Goal: Information Seeking & Learning: Check status

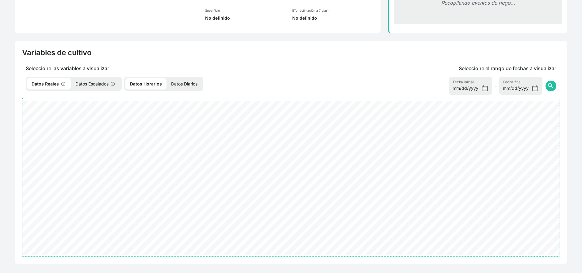
select select "2701"
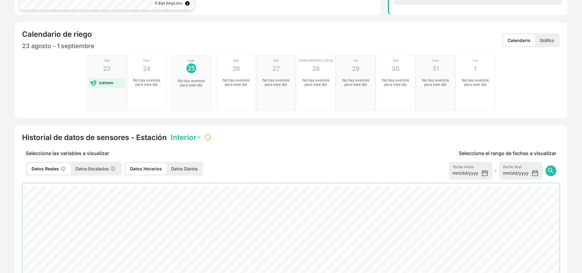
scroll to position [213, 0]
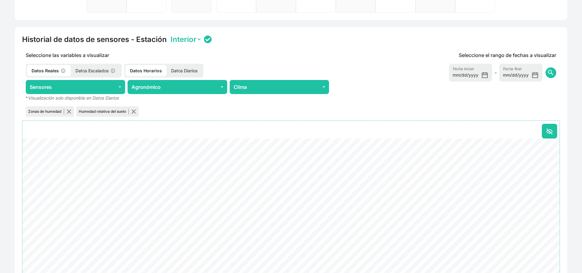
click at [92, 70] on p "Datos Escalados" at bounding box center [96, 70] width 50 height 11
click at [51, 69] on p "Datos Reales" at bounding box center [48, 70] width 43 height 11
click at [186, 69] on p "Datos Diarios" at bounding box center [184, 70] width 36 height 11
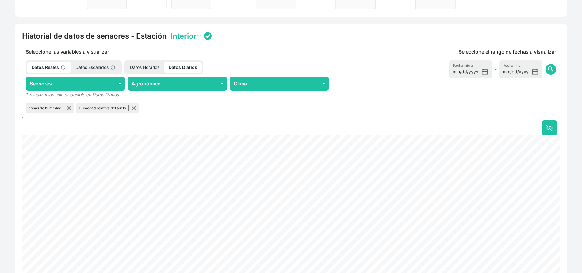
scroll to position [202, 0]
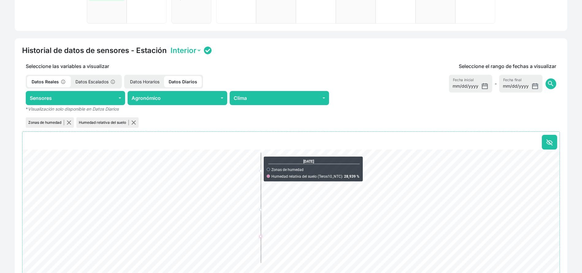
click at [104, 79] on p "Datos Escalados" at bounding box center [96, 81] width 50 height 11
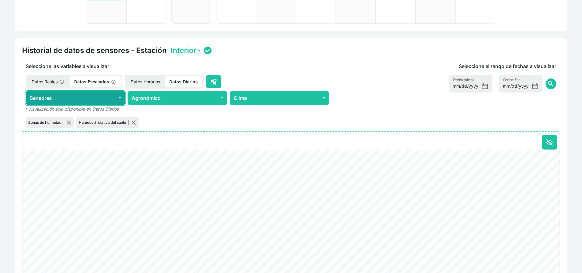
click at [53, 94] on button "Sensores" at bounding box center [75, 98] width 99 height 14
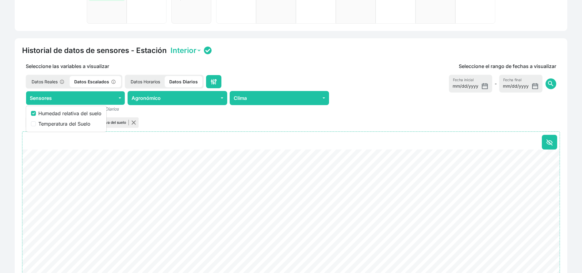
click at [48, 82] on p "Datos Reales" at bounding box center [48, 81] width 43 height 11
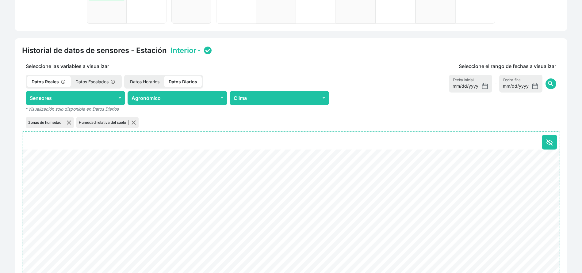
click at [50, 82] on p "Datos Reales" at bounding box center [49, 81] width 44 height 11
click at [86, 83] on p "Datos Escalados" at bounding box center [96, 81] width 50 height 11
click at [90, 82] on p "Datos Escalados" at bounding box center [96, 81] width 52 height 11
click at [117, 83] on p "Datos Escalados" at bounding box center [96, 81] width 52 height 11
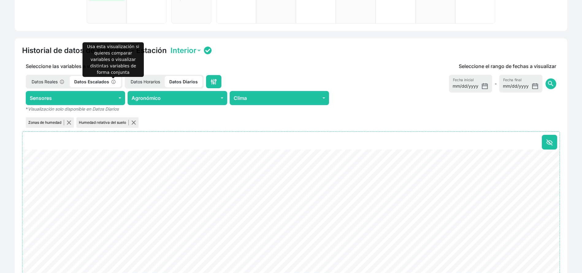
click at [51, 80] on p "Datos Reales" at bounding box center [48, 81] width 43 height 11
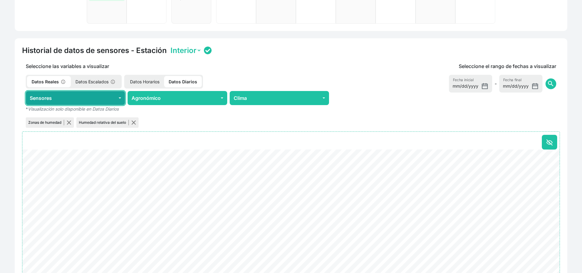
click at [78, 100] on button "Sensores" at bounding box center [75, 98] width 99 height 14
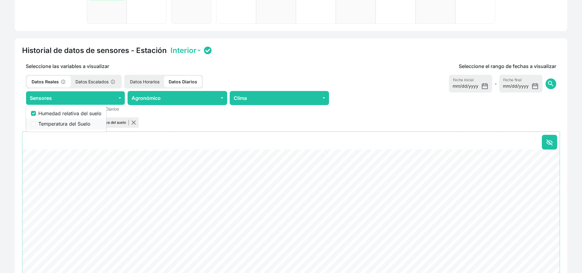
click at [70, 124] on label "Temperatura del Suelo" at bounding box center [69, 123] width 63 height 7
click at [36, 124] on input "Temperatura del Suelo" at bounding box center [33, 123] width 5 height 5
checkbox input "true"
click at [45, 80] on p "Datos Reales" at bounding box center [49, 81] width 44 height 11
click at [69, 124] on button "button" at bounding box center [69, 122] width 5 height 5
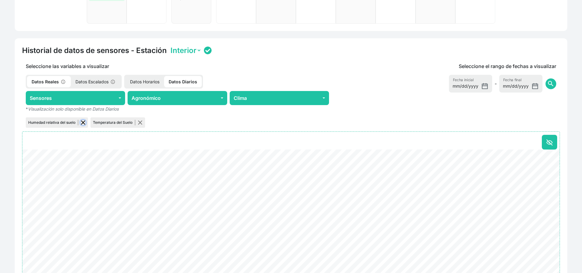
click at [84, 124] on button "button" at bounding box center [83, 122] width 5 height 5
click at [71, 121] on div "Temperatura del Suelo" at bounding box center [53, 122] width 55 height 10
click at [76, 121] on button "button" at bounding box center [75, 122] width 5 height 5
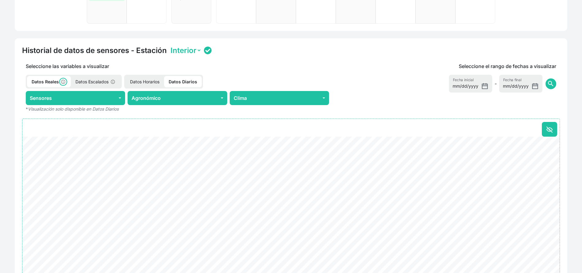
click at [66, 82] on icon at bounding box center [63, 82] width 6 height 6
click at [103, 82] on p "Datos Escalados" at bounding box center [96, 81] width 50 height 11
click at [71, 86] on p "Datos Escalados" at bounding box center [96, 81] width 52 height 11
click at [57, 82] on p "Datos Reales" at bounding box center [48, 81] width 43 height 11
click at [144, 84] on p "Datos Horarios" at bounding box center [144, 81] width 39 height 11
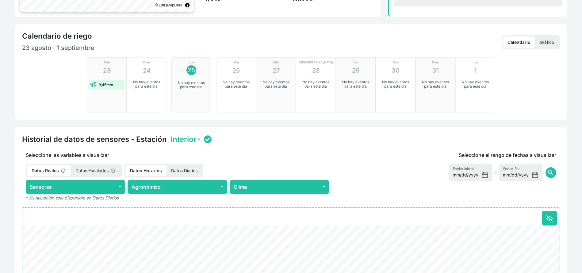
scroll to position [110, 0]
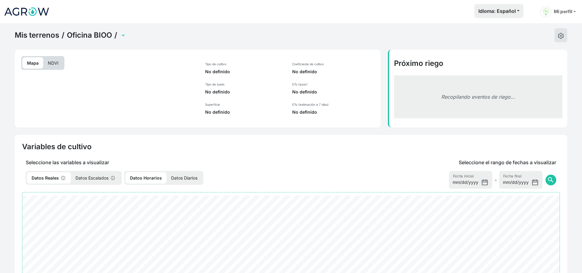
select select "2701"
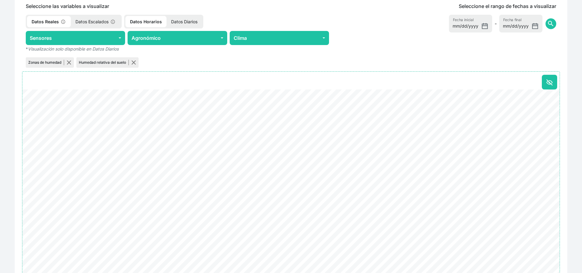
scroll to position [276, 0]
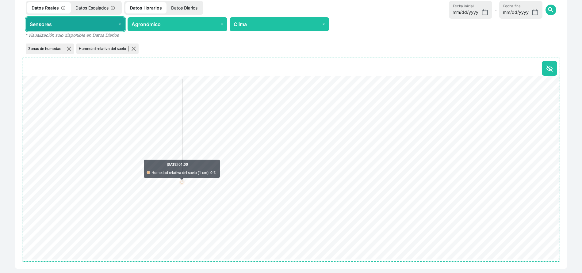
click at [116, 24] on button "Sensores" at bounding box center [75, 24] width 99 height 14
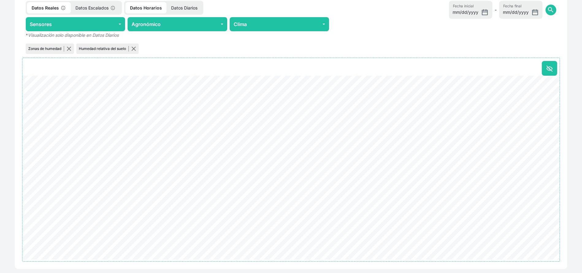
click at [341, 70] on div at bounding box center [289, 68] width 535 height 15
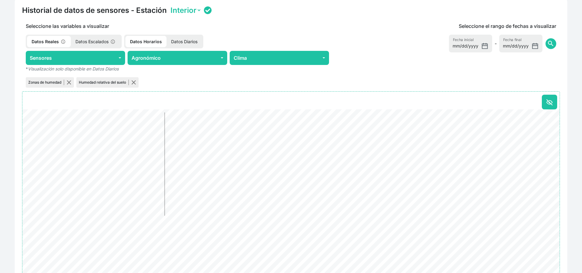
scroll to position [230, 0]
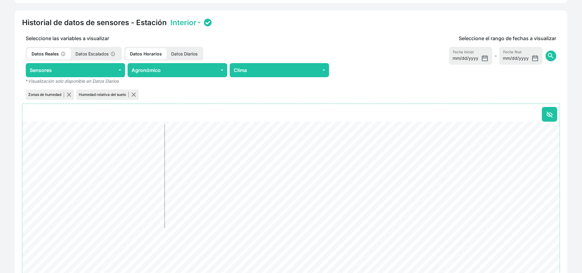
click at [180, 49] on p "Datos Diarios" at bounding box center [184, 53] width 36 height 11
click at [147, 51] on p "Datos Horarios" at bounding box center [144, 53] width 39 height 11
click at [107, 55] on p "Datos Escalados" at bounding box center [96, 53] width 50 height 11
click at [106, 56] on p "Datos Escalados" at bounding box center [96, 53] width 52 height 11
click at [143, 57] on p "Datos Horarios" at bounding box center [146, 53] width 41 height 11
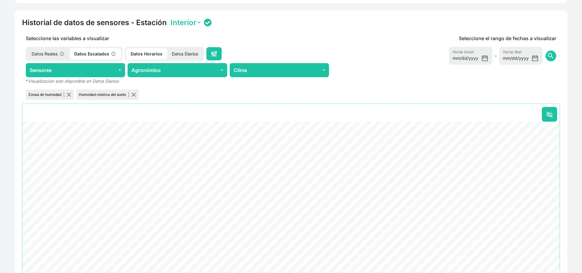
click at [170, 57] on p "Datos Diarios" at bounding box center [185, 53] width 36 height 11
click at [200, 50] on p "Datos Diarios" at bounding box center [184, 53] width 38 height 11
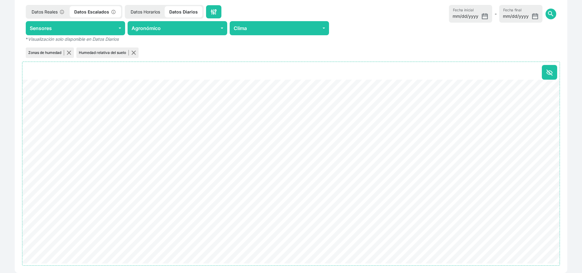
scroll to position [294, 0]
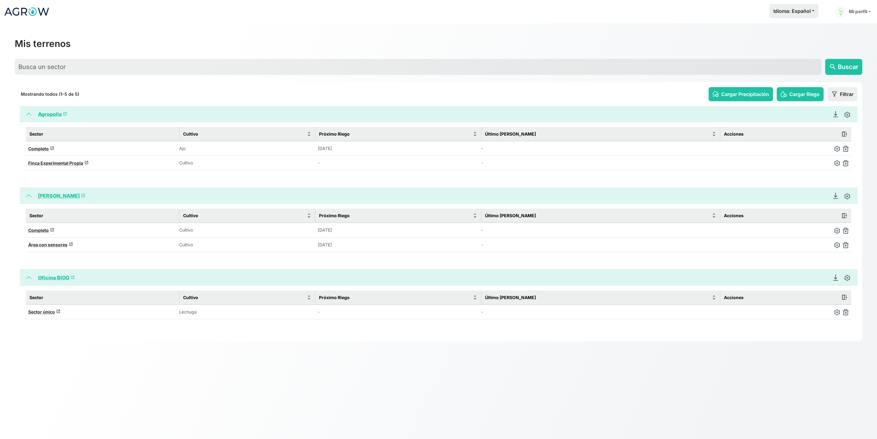
drag, startPoint x: 46, startPoint y: 309, endPoint x: 112, endPoint y: 365, distance: 86.8
click at [46, 309] on span "Sector único" at bounding box center [41, 311] width 27 height 5
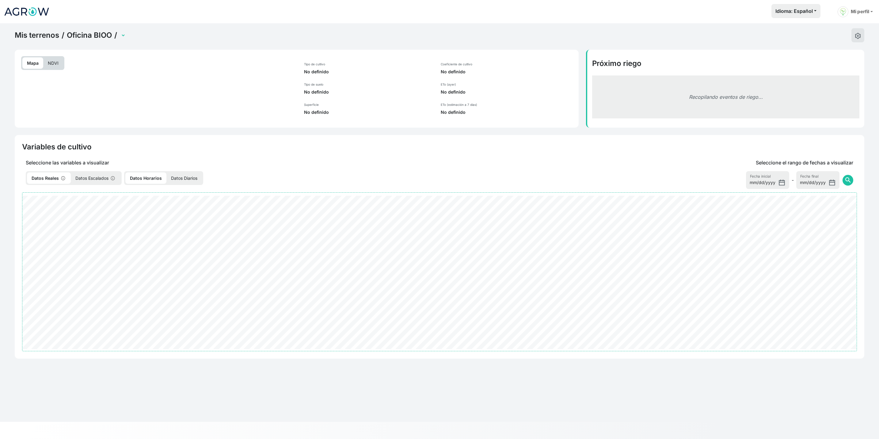
select select "2701"
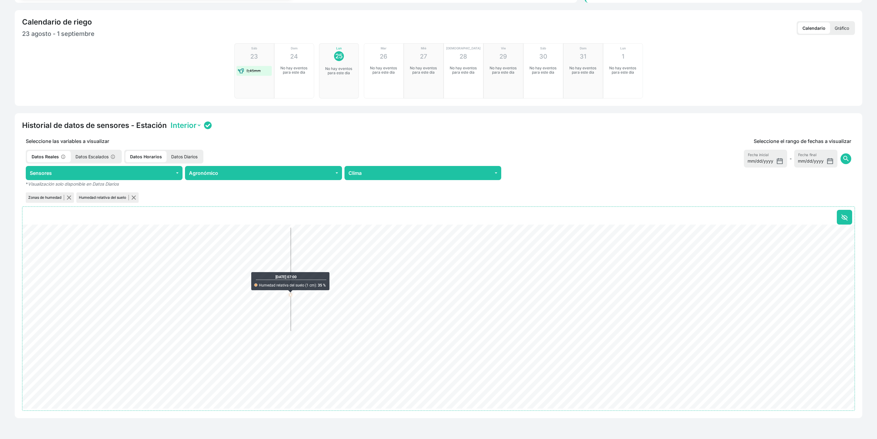
scroll to position [129, 0]
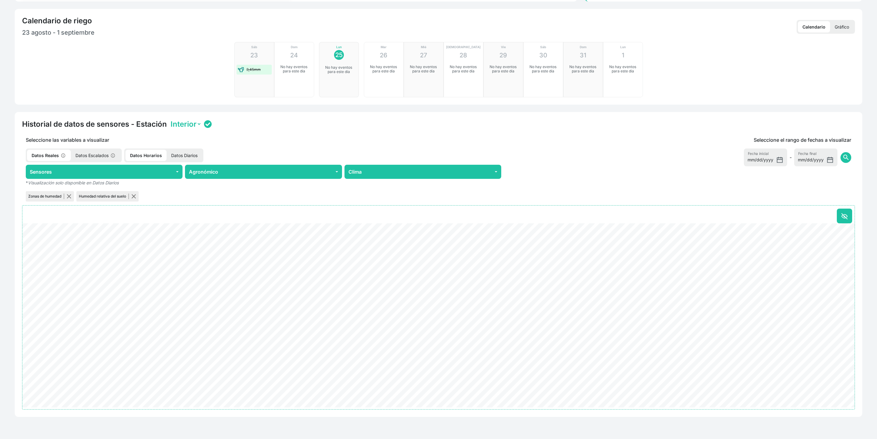
click at [193, 157] on p "Datos Diarios" at bounding box center [184, 155] width 36 height 11
click at [310, 172] on button "Agronómico" at bounding box center [263, 172] width 157 height 14
click at [235, 207] on label "Coeficiente de cultivo (KC) *" at bounding box center [232, 208] width 70 height 7
click at [195, 207] on input "Coeficiente de cultivo (KC) *" at bounding box center [192, 208] width 5 height 5
checkbox input "true"
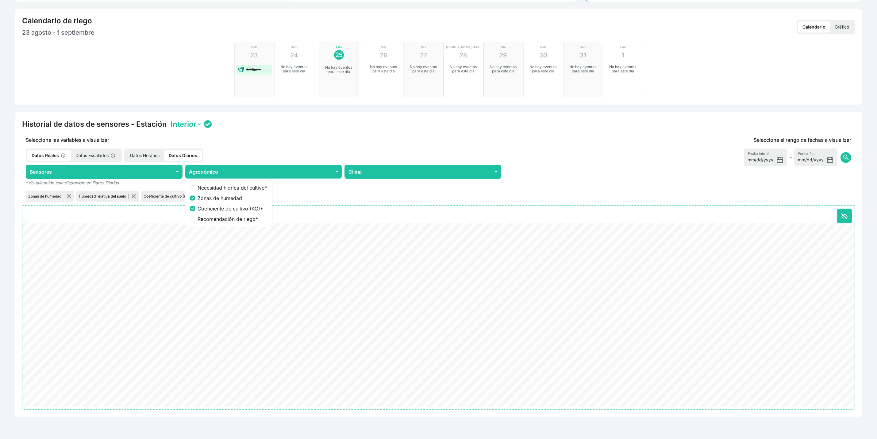
click at [208, 196] on label "Zonas de humedad" at bounding box center [232, 197] width 70 height 7
click at [195, 196] on input "Zonas de humedad" at bounding box center [192, 198] width 5 height 5
checkbox input "false"
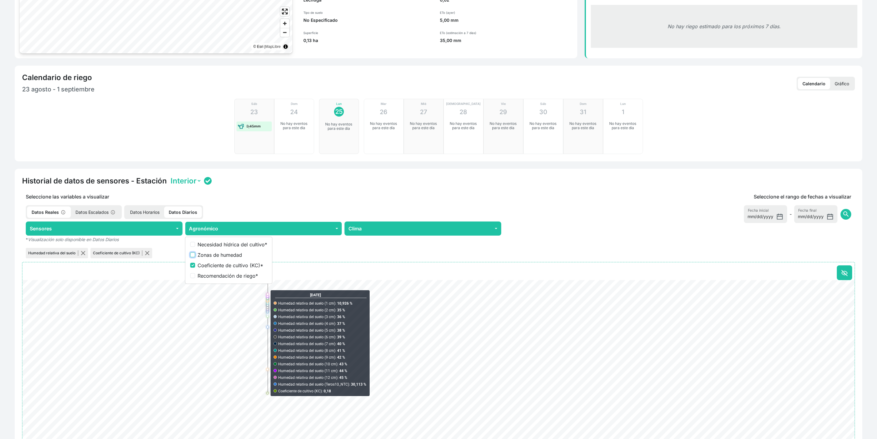
scroll to position [121, 0]
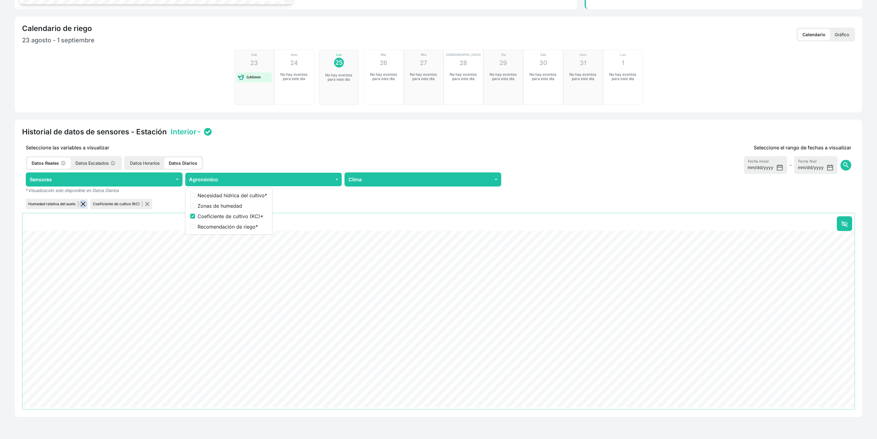
click at [84, 202] on button "button" at bounding box center [83, 203] width 5 height 5
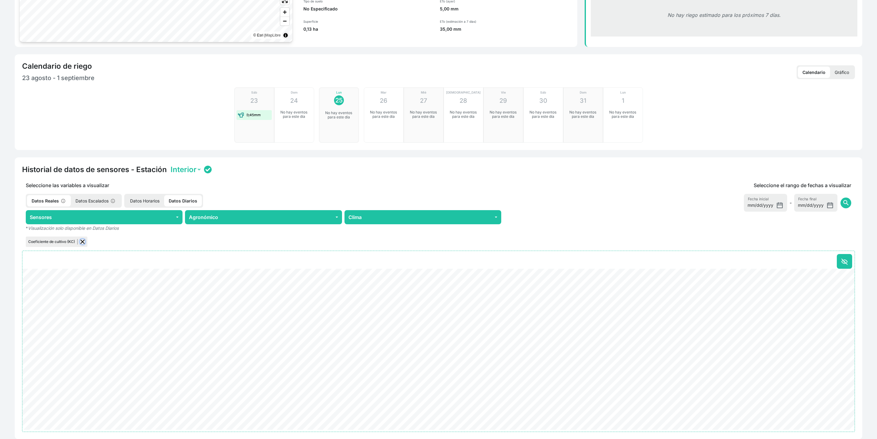
scroll to position [106, 0]
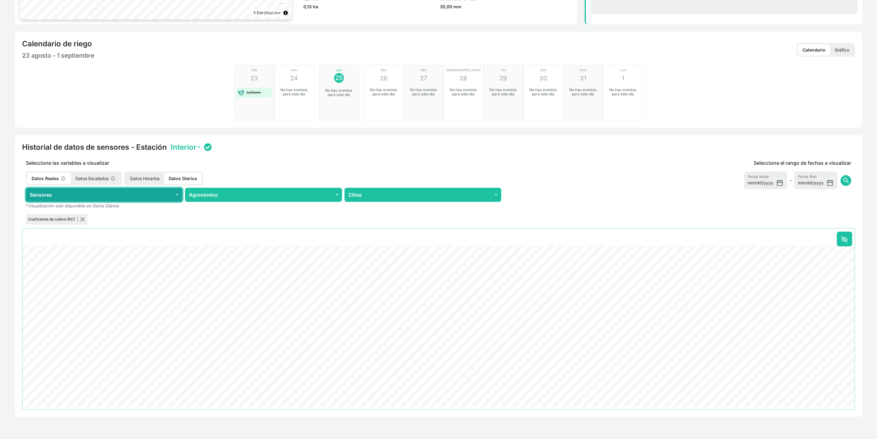
click at [122, 199] on button "Sensores" at bounding box center [104, 195] width 157 height 14
click at [65, 210] on label "Humedad relativa del suelo" at bounding box center [69, 210] width 63 height 7
click at [36, 210] on input "Humedad relativa del suelo" at bounding box center [33, 210] width 5 height 5
checkbox input "true"
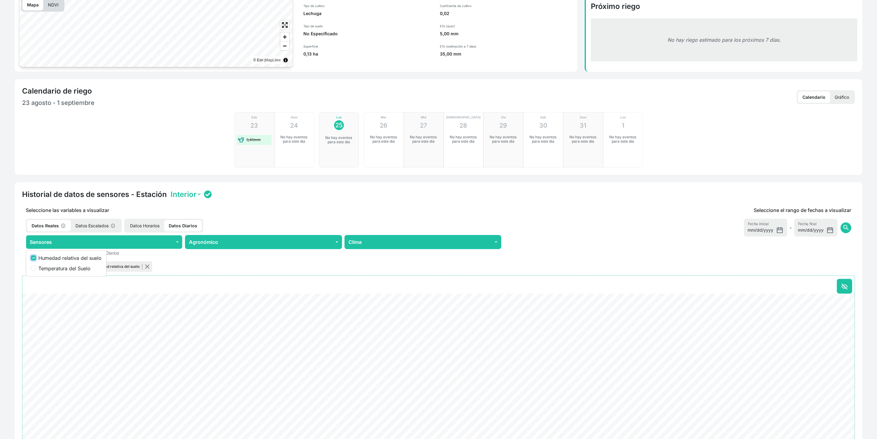
scroll to position [121, 0]
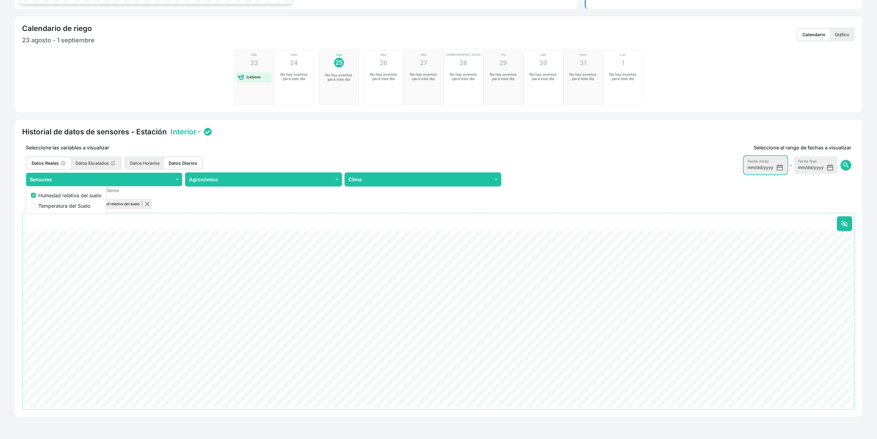
click at [785, 167] on input "[DATE]" at bounding box center [765, 165] width 43 height 18
click at [780, 167] on input "[DATE]" at bounding box center [765, 165] width 43 height 18
type input "2025-07-11"
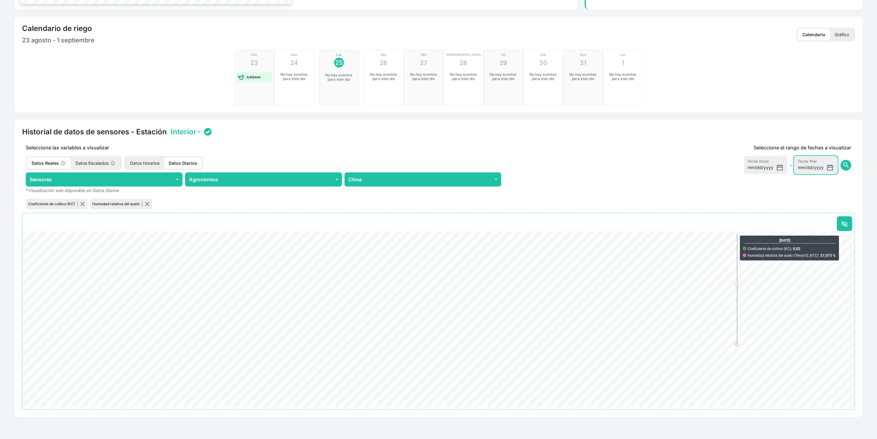
click at [829, 167] on input "[DATE]" at bounding box center [815, 165] width 43 height 18
type input "2025-08-01"
click at [845, 163] on span "search" at bounding box center [845, 164] width 7 height 7
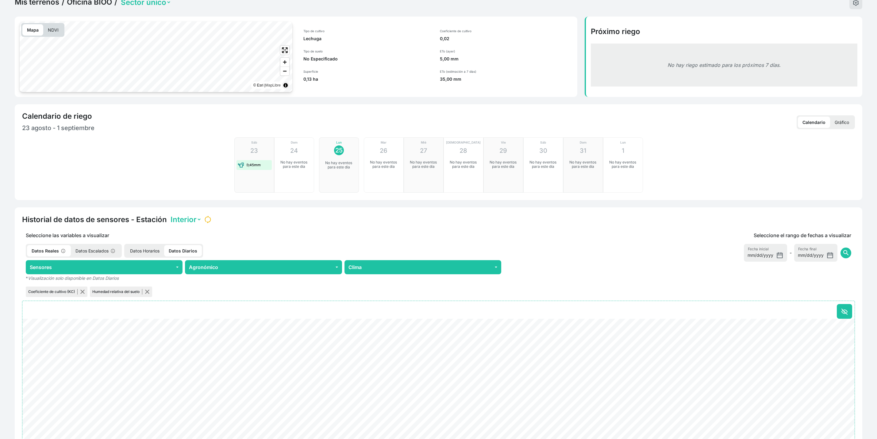
scroll to position [29, 0]
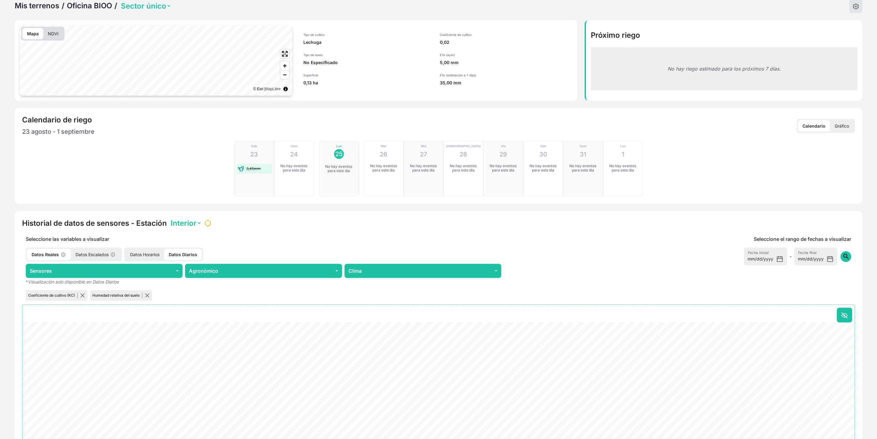
click at [848, 259] on span "search" at bounding box center [845, 256] width 7 height 7
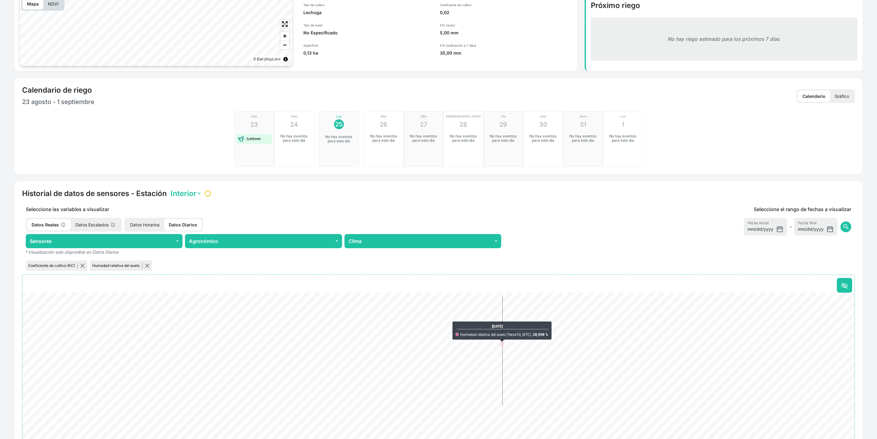
scroll to position [75, 0]
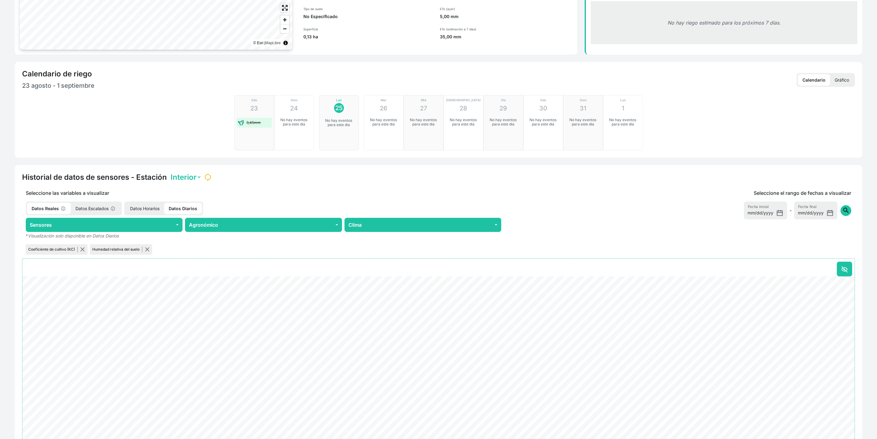
click at [847, 210] on span "search" at bounding box center [845, 210] width 7 height 7
click at [847, 211] on span "search" at bounding box center [845, 210] width 7 height 7
drag, startPoint x: 174, startPoint y: 233, endPoint x: 154, endPoint y: 233, distance: 19.9
click at [174, 232] on p "* Visualización solo disponible en Datos Diarios" at bounding box center [263, 235] width 483 height 7
click at [154, 150] on div "Sáb 23 3,45mm Dom 24 No hay eventos para este día Lun 25 No hay eventos para es…" at bounding box center [438, 122] width 832 height 55
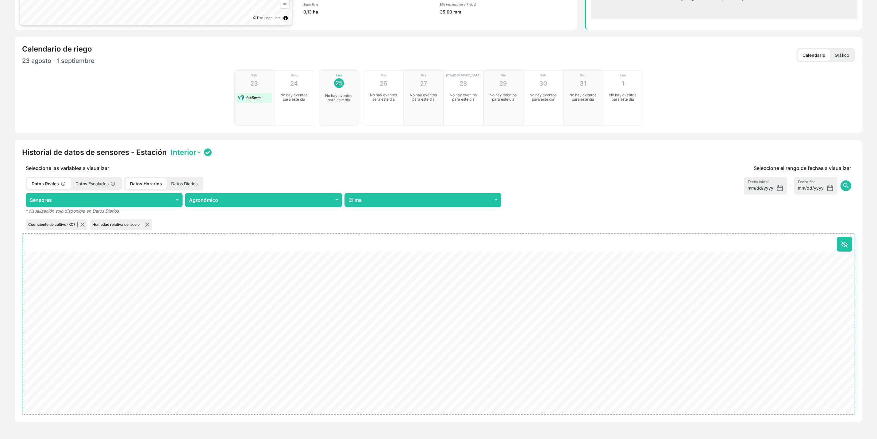
scroll to position [106, 0]
